Goal: Information Seeking & Learning: Learn about a topic

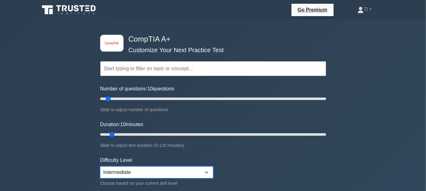
click at [137, 171] on select "Beginner Intermediate Expert" at bounding box center [156, 173] width 113 height 12
click at [248, 159] on form "Topics Hardware Operating Systems Networking Security Troubleshooting Mobile De…" at bounding box center [213, 138] width 226 height 192
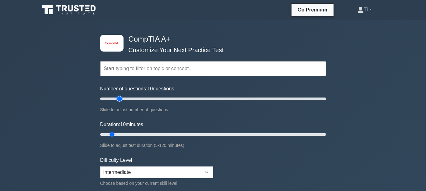
type input "20"
click at [121, 98] on input "Number of questions: 10 questions" at bounding box center [213, 98] width 226 height 7
type input "15"
click at [117, 133] on input "Duration: 10 minutes" at bounding box center [213, 134] width 226 height 7
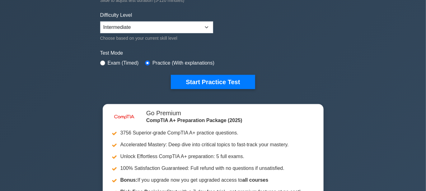
scroll to position [104, 0]
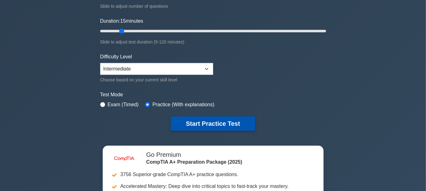
click at [226, 123] on button "Start Practice Test" at bounding box center [213, 124] width 84 height 14
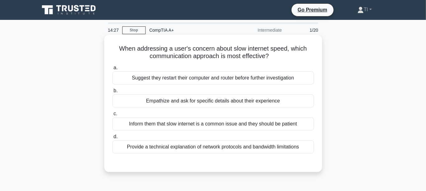
click at [239, 101] on div "Empathize and ask for specific details about their experience" at bounding box center [212, 100] width 201 height 13
click at [112, 93] on input "b. Empathize and ask for specific details about their experience" at bounding box center [112, 91] width 0 height 4
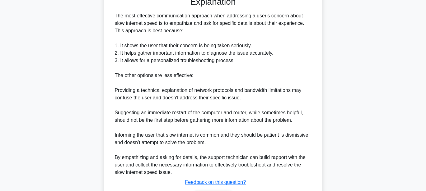
scroll to position [206, 0]
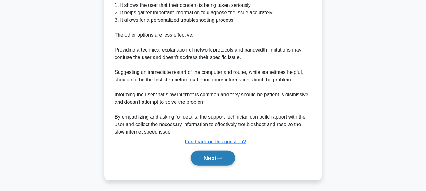
click at [214, 154] on button "Next" at bounding box center [213, 158] width 44 height 15
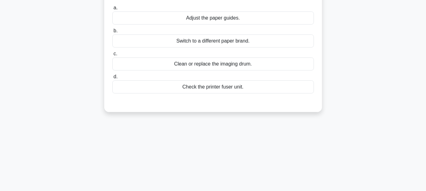
scroll to position [0, 0]
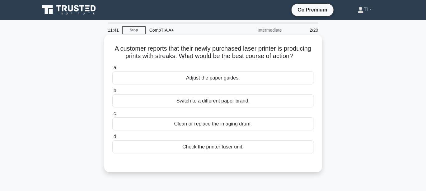
click at [234, 131] on div "Clean or replace the imaging drum." at bounding box center [212, 123] width 201 height 13
click at [112, 116] on input "c. Clean or replace the imaging drum." at bounding box center [112, 114] width 0 height 4
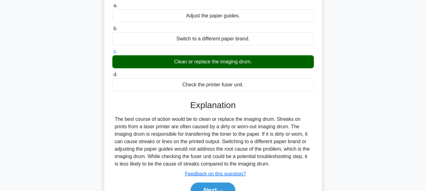
scroll to position [83, 0]
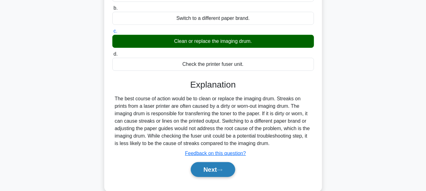
click at [213, 173] on button "Next" at bounding box center [213, 169] width 44 height 15
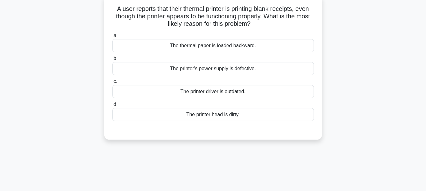
scroll to position [21, 0]
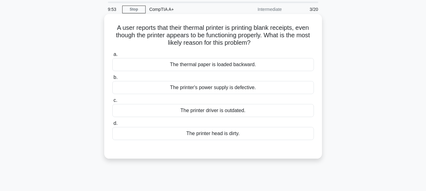
click at [216, 65] on div "The thermal paper is loaded backward." at bounding box center [212, 64] width 201 height 13
click at [112, 57] on input "a. The thermal paper is loaded backward." at bounding box center [112, 55] width 0 height 4
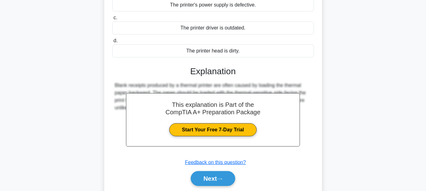
scroll to position [144, 0]
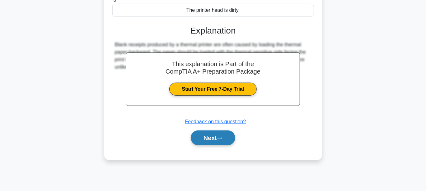
click at [205, 135] on button "Next" at bounding box center [213, 138] width 44 height 15
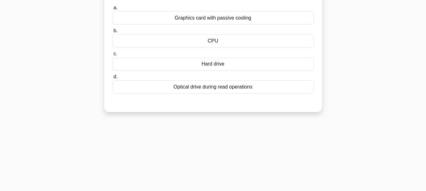
scroll to position [20, 0]
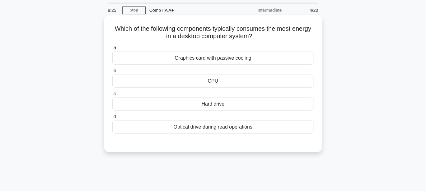
click at [205, 81] on div "CPU" at bounding box center [212, 81] width 201 height 13
click at [112, 73] on input "b. CPU" at bounding box center [112, 71] width 0 height 4
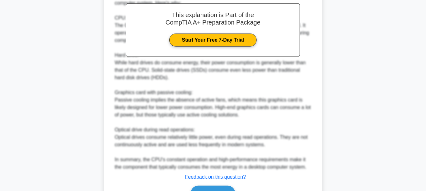
scroll to position [221, 0]
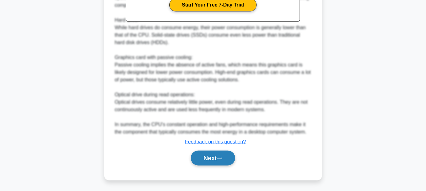
click at [214, 156] on button "Next" at bounding box center [213, 158] width 44 height 15
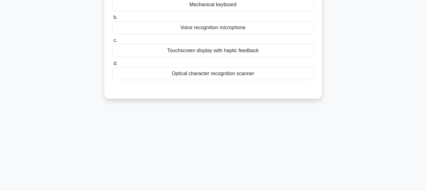
scroll to position [20, 0]
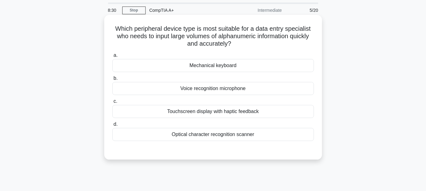
click at [237, 110] on div "Touchscreen display with haptic feedback" at bounding box center [212, 111] width 201 height 13
click at [112, 104] on input "c. Touchscreen display with haptic feedback" at bounding box center [112, 101] width 0 height 4
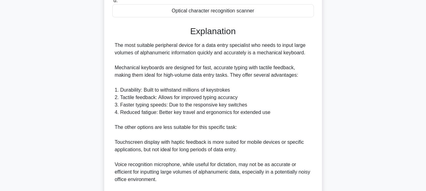
scroll to position [214, 0]
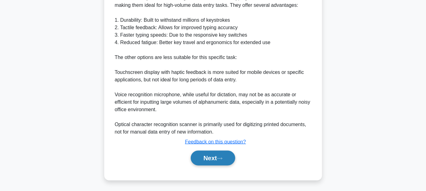
click at [208, 155] on button "Next" at bounding box center [213, 158] width 44 height 15
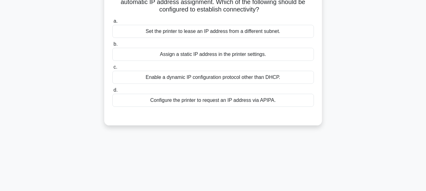
scroll to position [20, 0]
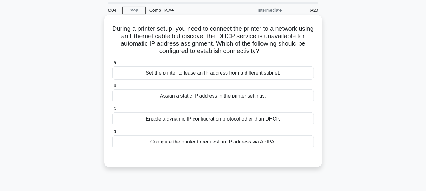
click at [210, 96] on div "Assign a static IP address in the printer settings." at bounding box center [212, 96] width 201 height 13
click at [112, 88] on input "b. Assign a static IP address in the printer settings." at bounding box center [112, 86] width 0 height 4
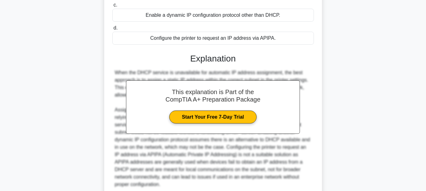
scroll to position [176, 0]
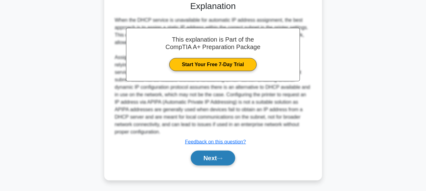
click at [218, 159] on button "Next" at bounding box center [213, 158] width 44 height 15
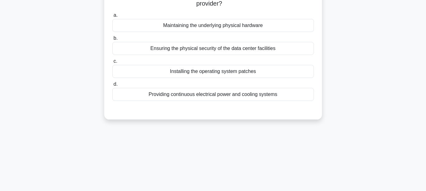
scroll to position [20, 0]
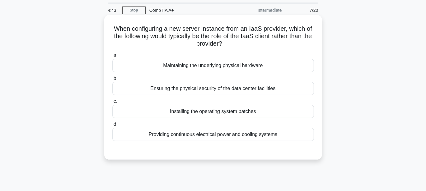
click at [227, 65] on div "Maintaining the underlying physical hardware" at bounding box center [212, 65] width 201 height 13
click at [112, 58] on input "a. Maintaining the underlying physical hardware" at bounding box center [112, 55] width 0 height 4
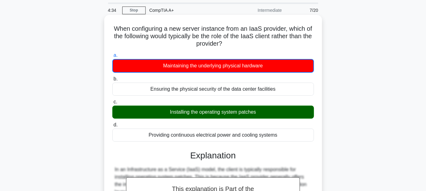
drag, startPoint x: 116, startPoint y: 27, endPoint x: 303, endPoint y: 141, distance: 219.3
click at [303, 141] on div "When configuring a new server instance from an IaaS provider, which of the foll…" at bounding box center [213, 161] width 213 height 288
copy div "When configuring a new server instance from an IaaS provider, which of the foll…"
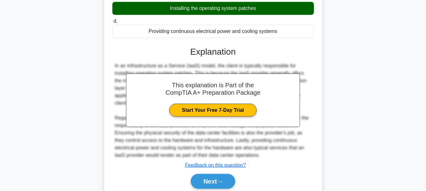
scroll to position [147, 0]
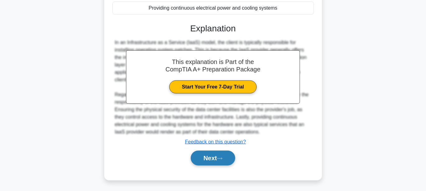
click at [202, 158] on button "Next" at bounding box center [213, 158] width 44 height 15
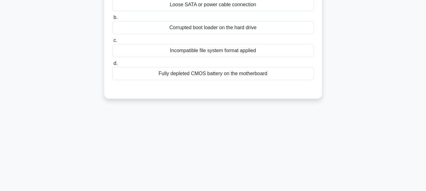
scroll to position [41, 0]
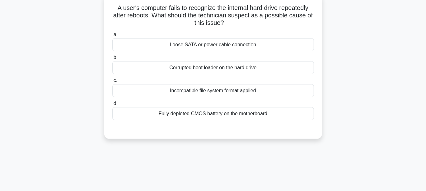
click at [183, 45] on div "Loose SATA or power cable connection" at bounding box center [212, 44] width 201 height 13
click at [112, 37] on input "a. Loose SATA or power cable connection" at bounding box center [112, 35] width 0 height 4
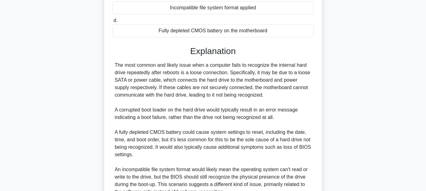
scroll to position [184, 0]
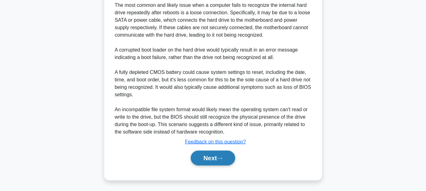
click at [215, 157] on button "Next" at bounding box center [213, 158] width 44 height 15
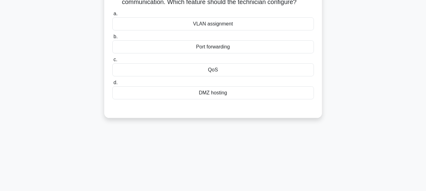
scroll to position [20, 0]
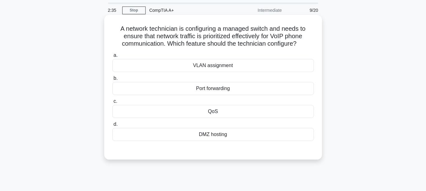
click at [221, 90] on div "Port forwarding" at bounding box center [212, 88] width 201 height 13
click at [112, 81] on input "b. Port forwarding" at bounding box center [112, 78] width 0 height 4
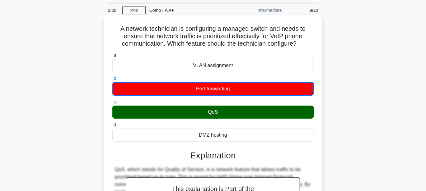
drag, startPoint x: 117, startPoint y: 26, endPoint x: 250, endPoint y: 136, distance: 172.1
click at [250, 136] on div "A network technician is configuring a managed switch and needs to ensure that n…" at bounding box center [213, 164] width 213 height 295
copy div "A network technician is configuring a managed switch and needs to ensure that n…"
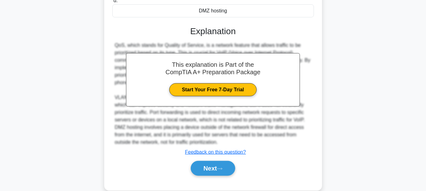
scroll to position [154, 0]
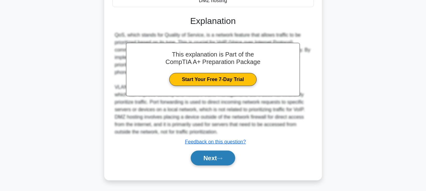
click at [214, 155] on button "Next" at bounding box center [213, 158] width 44 height 15
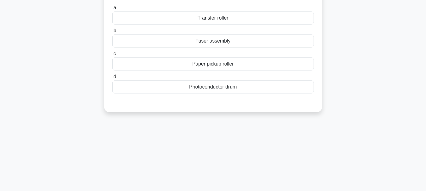
scroll to position [20, 0]
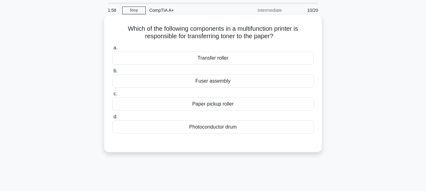
click at [205, 124] on div "Photoconductor drum" at bounding box center [212, 127] width 201 height 13
click at [112, 119] on input "d. Photoconductor drum" at bounding box center [112, 117] width 0 height 4
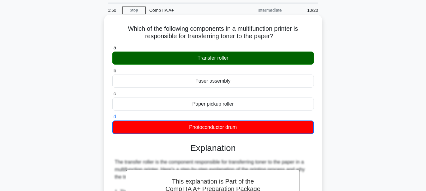
drag, startPoint x: 121, startPoint y: 25, endPoint x: 245, endPoint y: 126, distance: 159.9
copy div "Which of the following components in a multifunction printer is responsible for…"
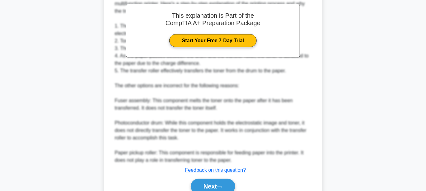
scroll to position [214, 0]
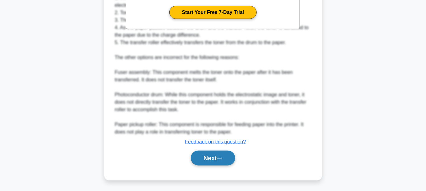
click at [221, 153] on button "Next" at bounding box center [213, 158] width 44 height 15
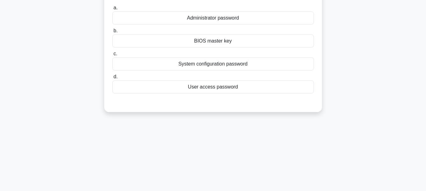
scroll to position [0, 0]
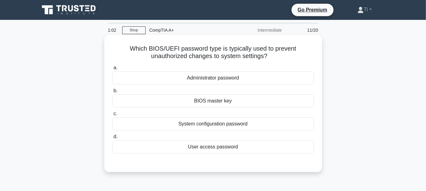
click at [215, 124] on div "System configuration password" at bounding box center [212, 123] width 201 height 13
click at [112, 116] on input "c. System configuration password" at bounding box center [112, 114] width 0 height 4
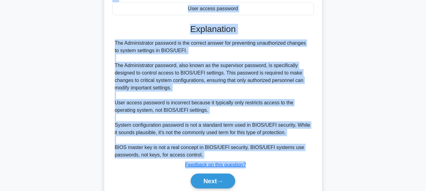
scroll to position [149, 0]
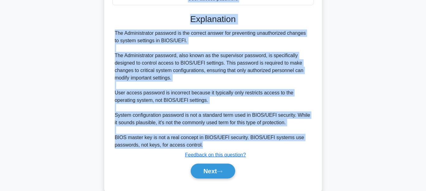
drag, startPoint x: 129, startPoint y: 48, endPoint x: 270, endPoint y: 146, distance: 171.9
click at [270, 146] on div "Which BIOS/UEFI password type is typically used to prevent unauthorized changes…" at bounding box center [213, 39] width 213 height 302
copy div "Which BIOS/UEFI password type is typically used to prevent unauthorized changes…"
